Goal: Navigation & Orientation: Find specific page/section

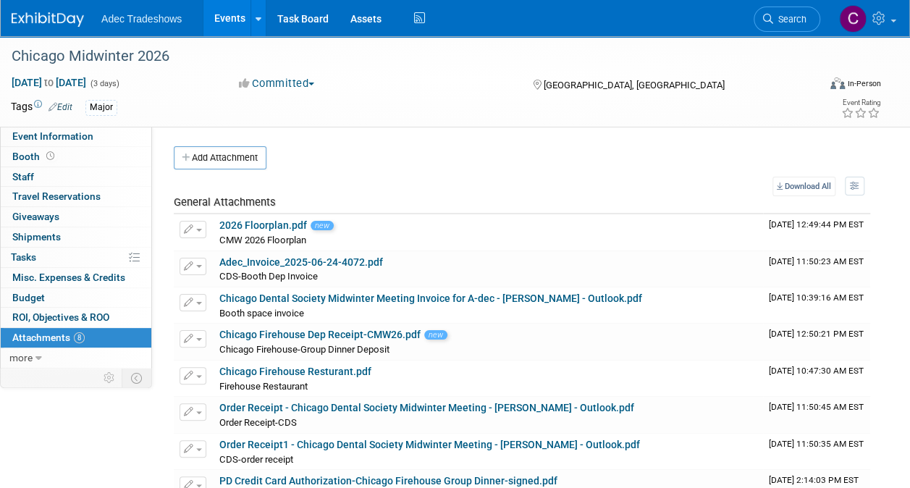
click at [239, 18] on link "Events" at bounding box center [229, 18] width 53 height 36
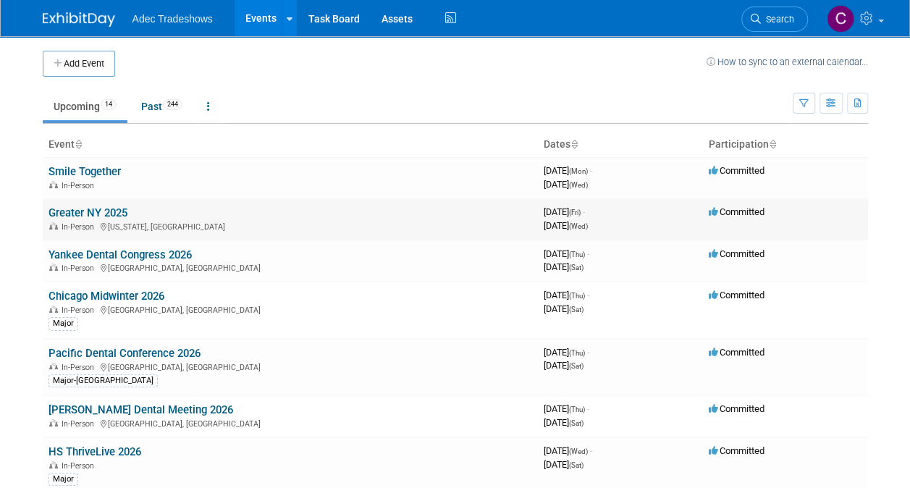
click at [98, 210] on link "Greater NY 2025" at bounding box center [88, 212] width 79 height 13
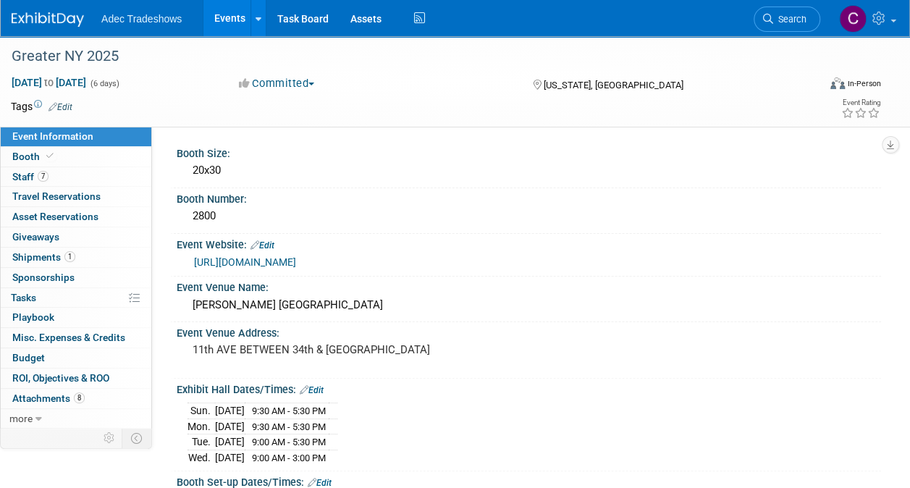
click at [235, 12] on link "Events" at bounding box center [229, 18] width 53 height 36
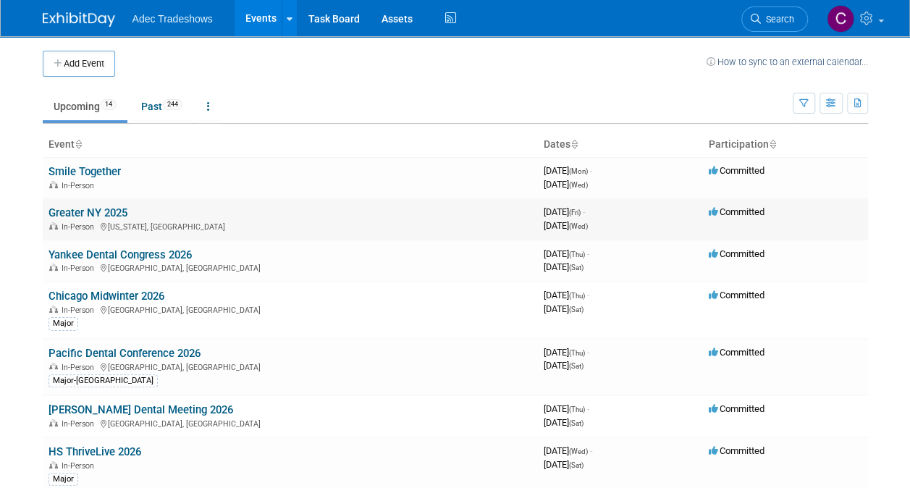
scroll to position [72, 0]
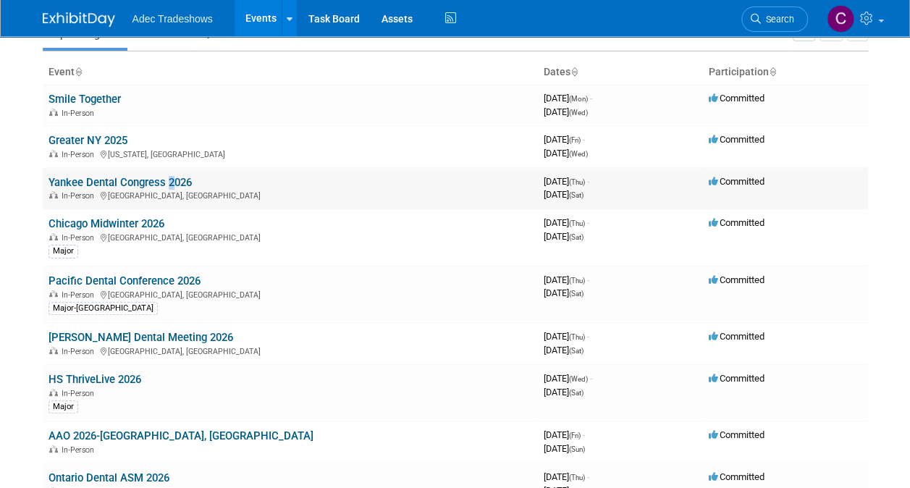
click at [167, 188] on td "Yankee Dental Congress 2026 In-Person Boston, MA" at bounding box center [290, 188] width 495 height 41
click at [109, 176] on link "Yankee Dental Congress 2026" at bounding box center [120, 182] width 143 height 13
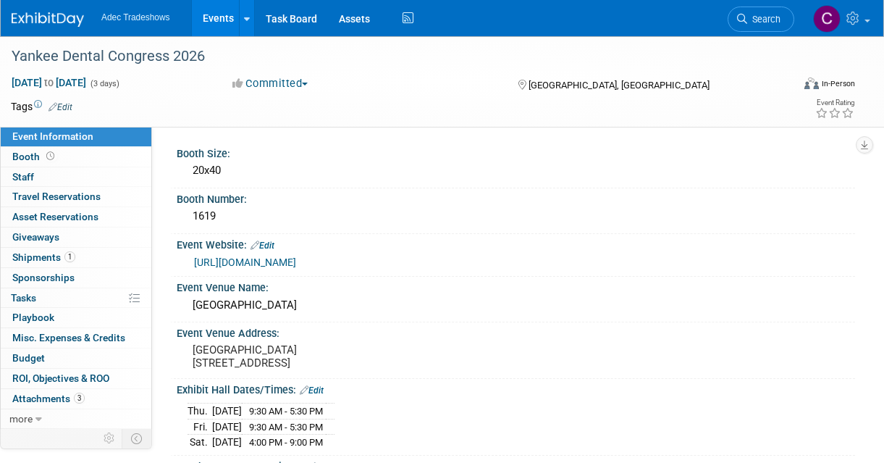
click at [204, 17] on link "Events" at bounding box center [218, 18] width 53 height 36
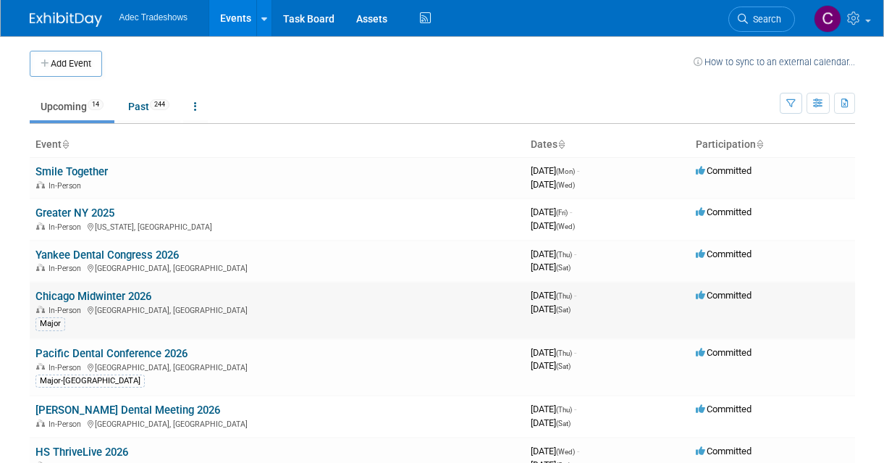
click at [115, 310] on div "In-Person Chicago, IL" at bounding box center [277, 309] width 484 height 12
click at [109, 294] on link "Chicago Midwinter 2026" at bounding box center [93, 296] width 116 height 13
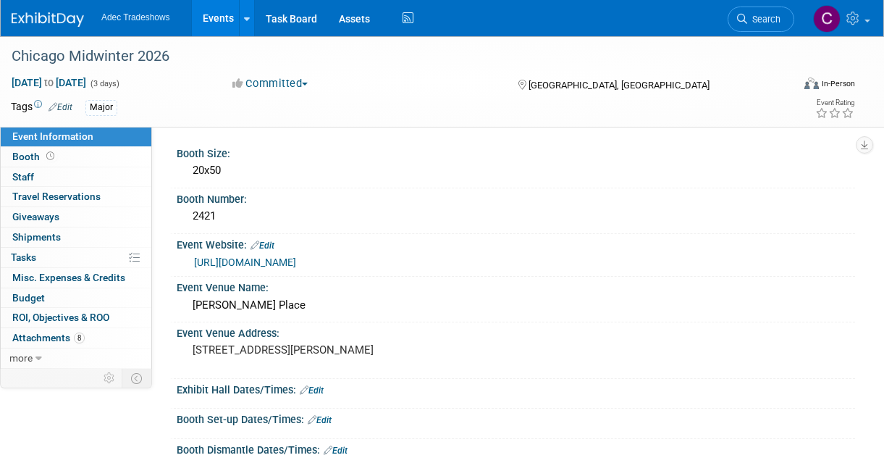
click at [209, 11] on link "Events" at bounding box center [218, 18] width 53 height 36
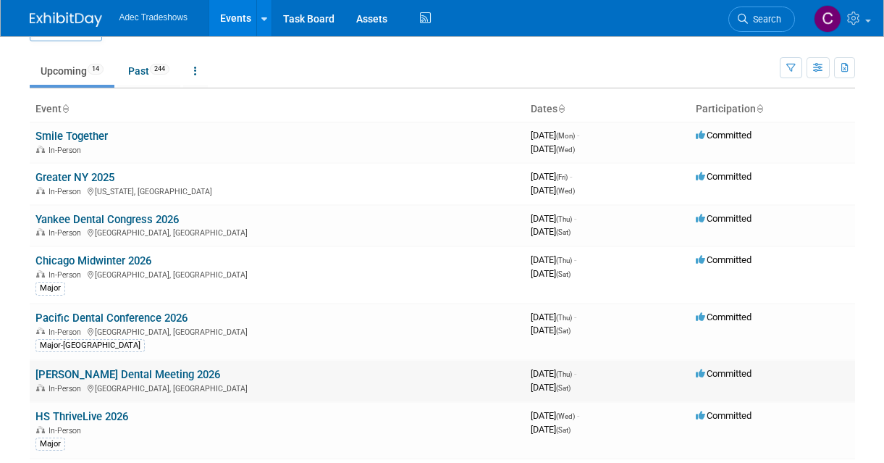
scroll to position [72, 0]
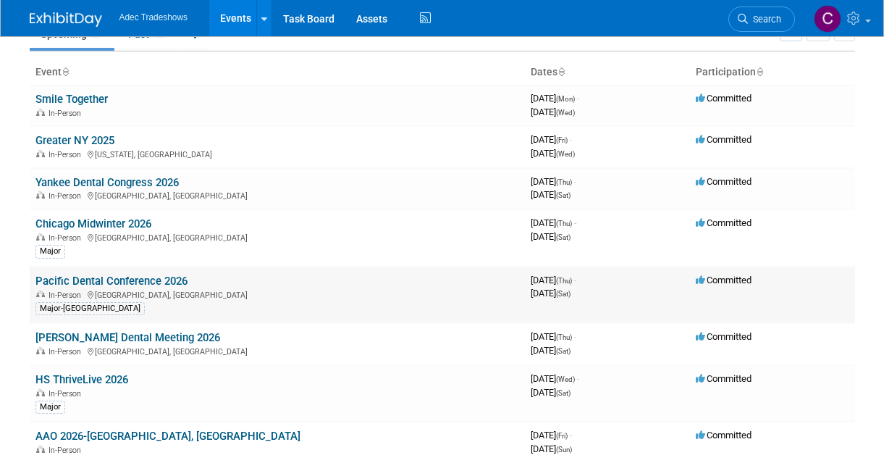
click at [126, 292] on div "In-Person [GEOGRAPHIC_DATA], [GEOGRAPHIC_DATA]" at bounding box center [277, 294] width 484 height 12
click at [127, 282] on link "Pacific Dental Conference 2026" at bounding box center [111, 280] width 152 height 13
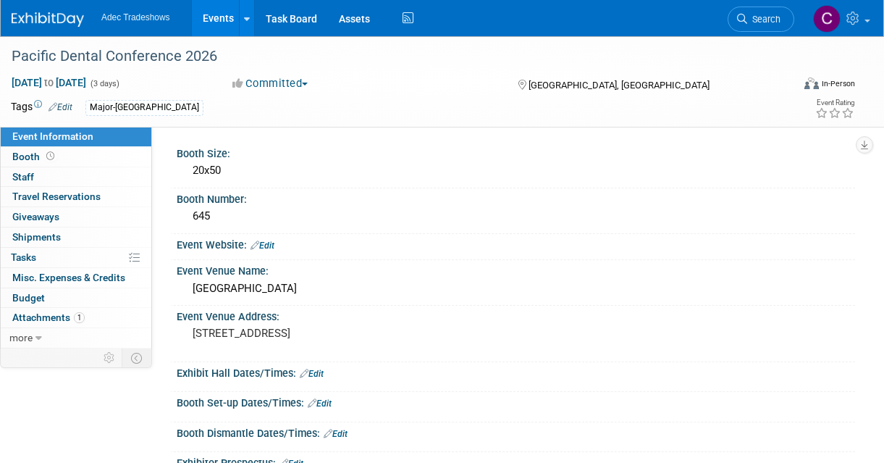
click at [219, 17] on link "Events" at bounding box center [218, 18] width 53 height 36
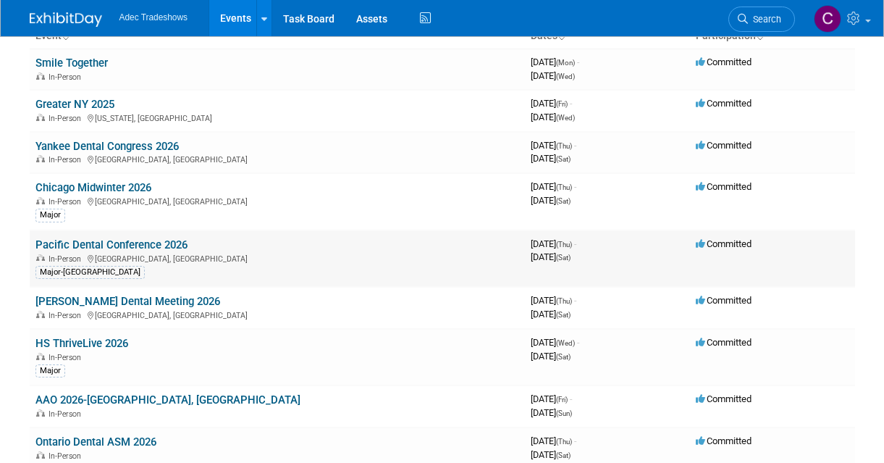
scroll to position [145, 0]
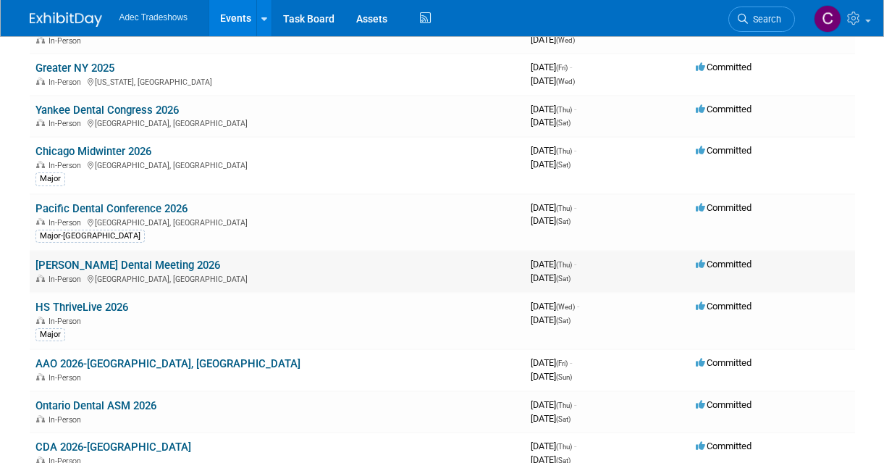
click at [143, 271] on link "[PERSON_NAME] Dental Meeting 2026" at bounding box center [127, 265] width 185 height 13
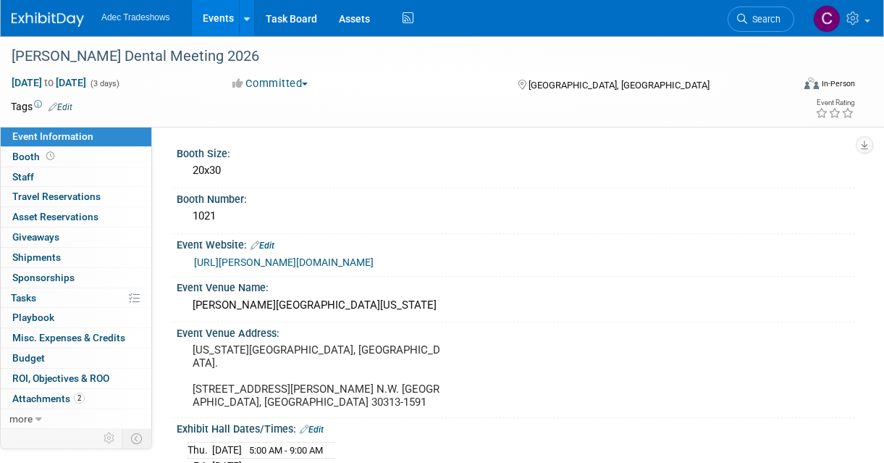
click at [220, 27] on link "Events" at bounding box center [218, 18] width 53 height 36
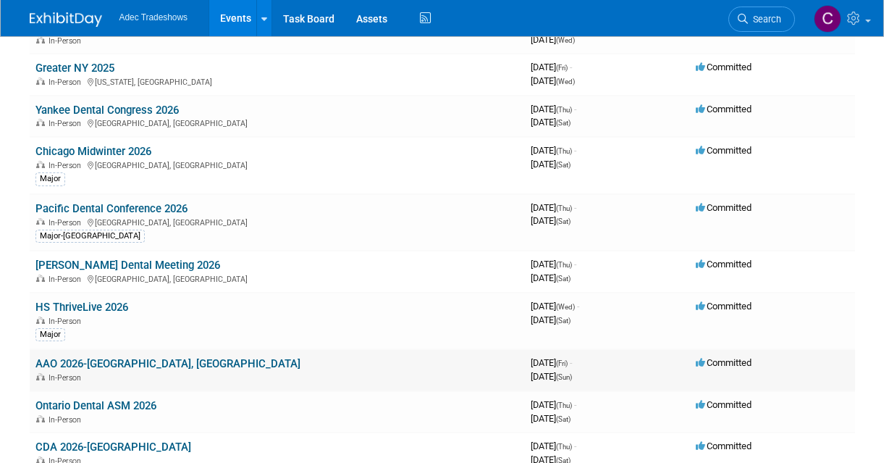
scroll to position [217, 0]
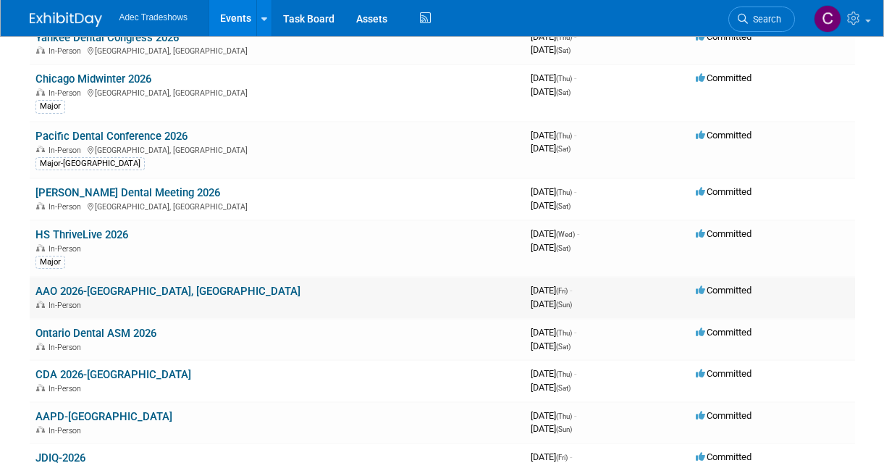
click at [101, 288] on link "AAO 2026-[GEOGRAPHIC_DATA], [GEOGRAPHIC_DATA]" at bounding box center [167, 291] width 265 height 13
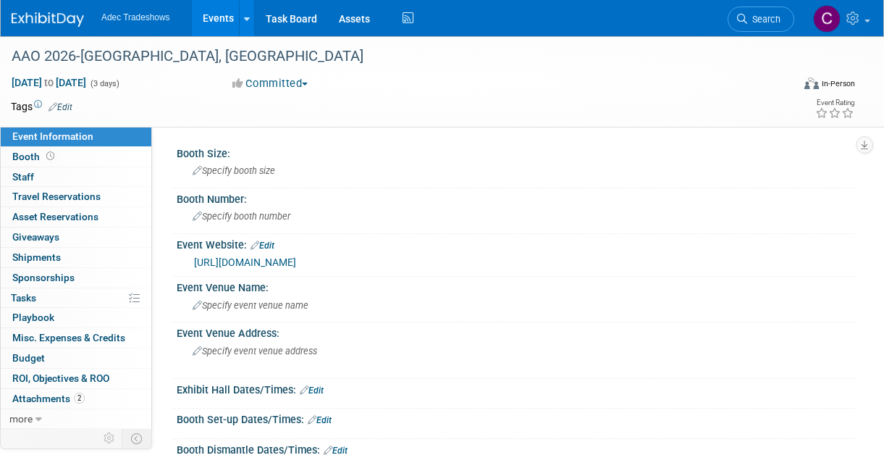
click at [212, 27] on link "Events" at bounding box center [218, 18] width 53 height 36
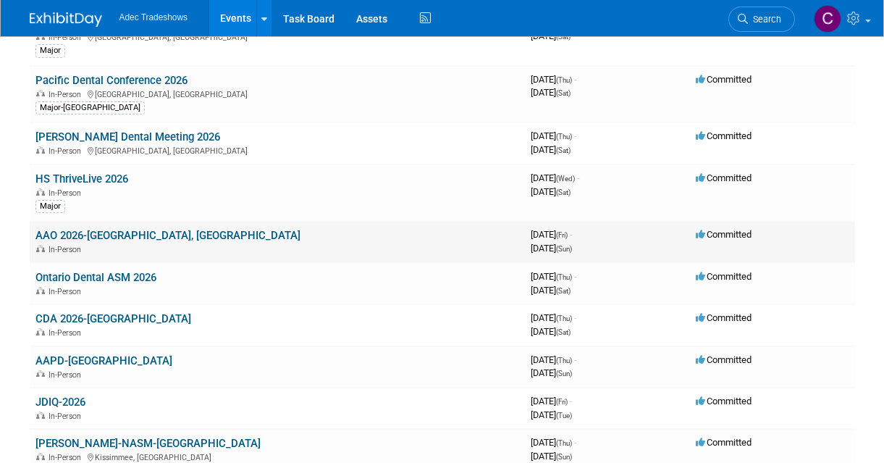
scroll to position [290, 0]
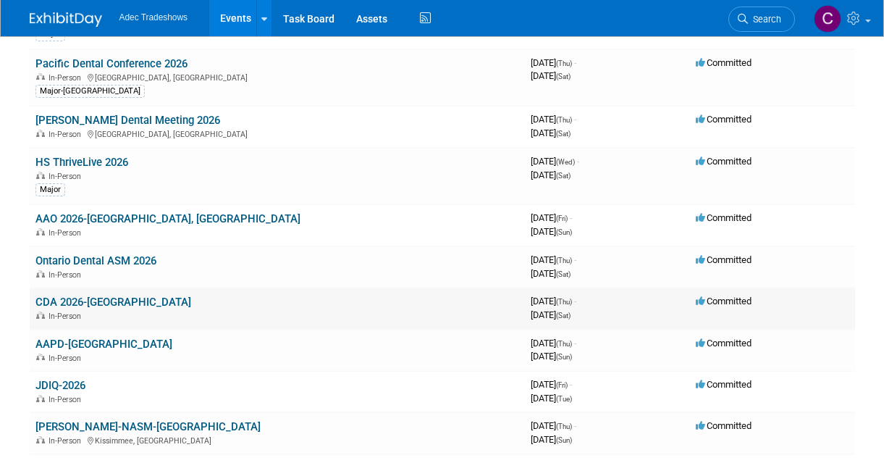
click at [114, 302] on link "CDA 2026-[GEOGRAPHIC_DATA]" at bounding box center [113, 301] width 156 height 13
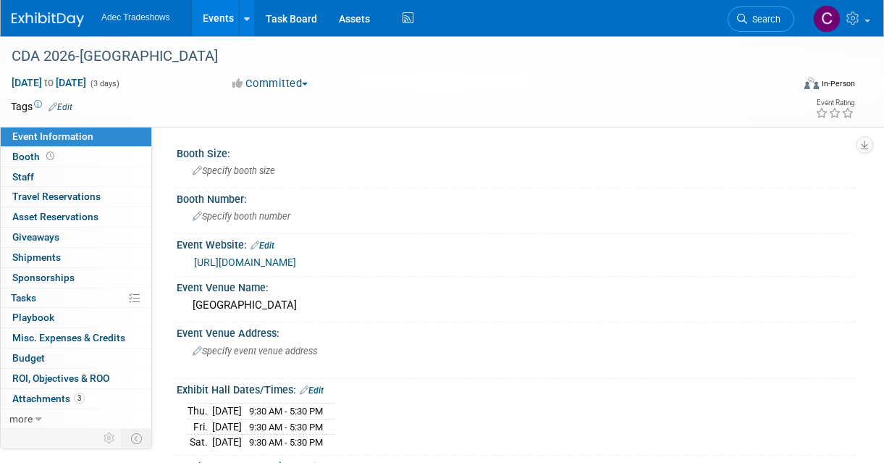
click at [218, 30] on link "Events" at bounding box center [218, 18] width 53 height 36
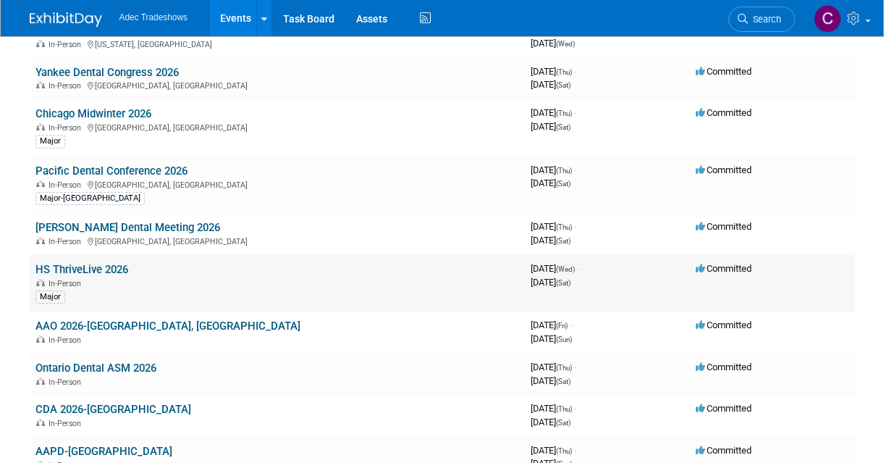
scroll to position [217, 0]
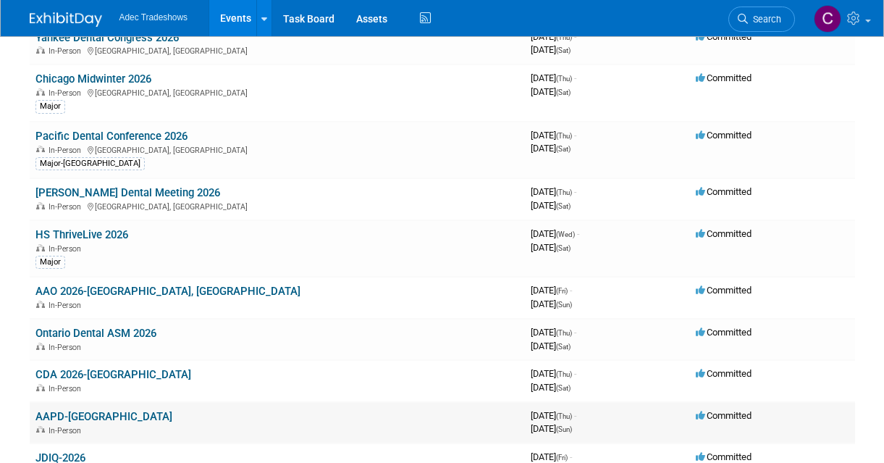
click at [83, 416] on link "AAPD-[GEOGRAPHIC_DATA]" at bounding box center [103, 416] width 137 height 13
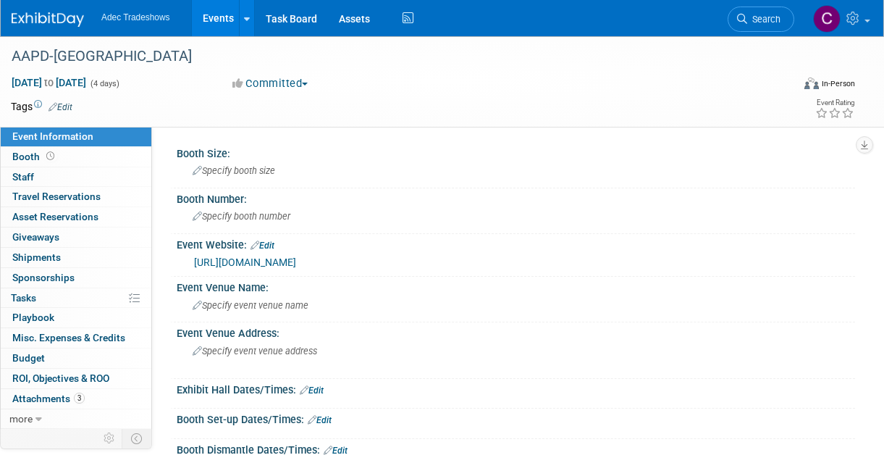
click at [227, 23] on link "Events" at bounding box center [218, 18] width 53 height 36
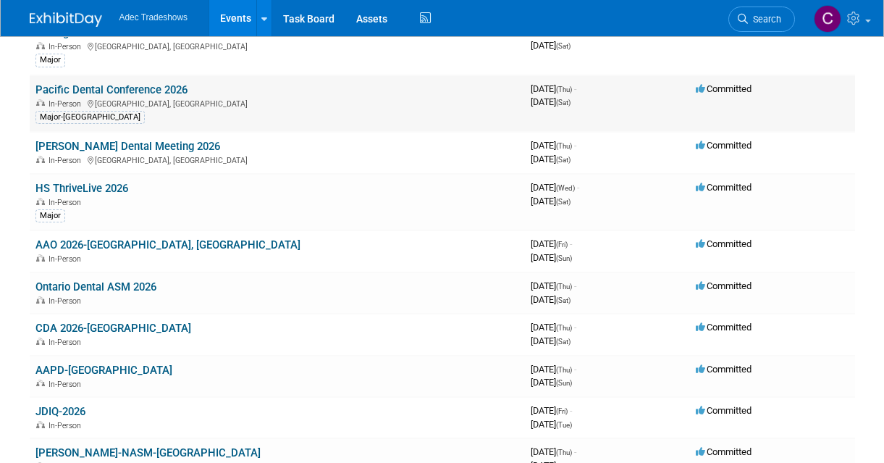
scroll to position [290, 0]
